Goal: Find specific page/section

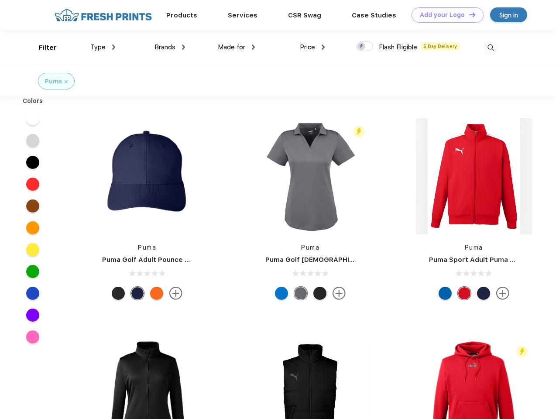
click at [444, 15] on link "Add your Logo Design Tool" at bounding box center [447, 14] width 72 height 15
click at [0, 0] on div "Design Tool" at bounding box center [0, 0] width 0 height 0
click at [468, 14] on link "Add your Logo Design Tool" at bounding box center [447, 14] width 72 height 15
click at [42, 48] on div "Filter" at bounding box center [48, 48] width 18 height 10
click at [103, 47] on span "Type" at bounding box center [97, 47] width 15 height 8
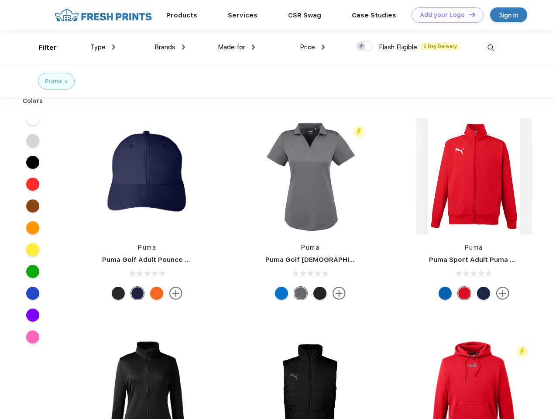
click at [170, 47] on span "Brands" at bounding box center [164, 47] width 21 height 8
click at [236, 47] on span "Made for" at bounding box center [231, 47] width 27 height 8
click at [312, 47] on span "Price" at bounding box center [307, 47] width 15 height 8
click at [365, 47] on div at bounding box center [364, 46] width 17 height 10
click at [362, 47] on input "checkbox" at bounding box center [359, 44] width 6 height 6
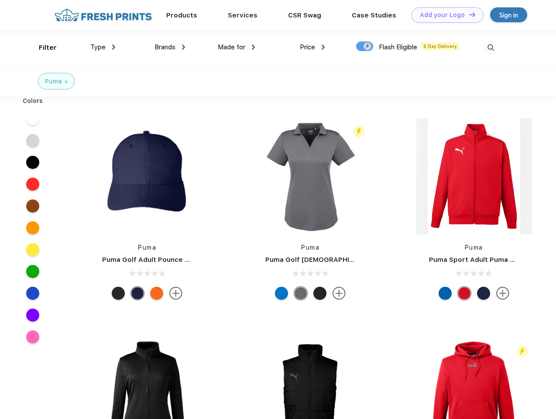
click at [490, 48] on img at bounding box center [490, 48] width 14 height 14
